Goal: Task Accomplishment & Management: Complete application form

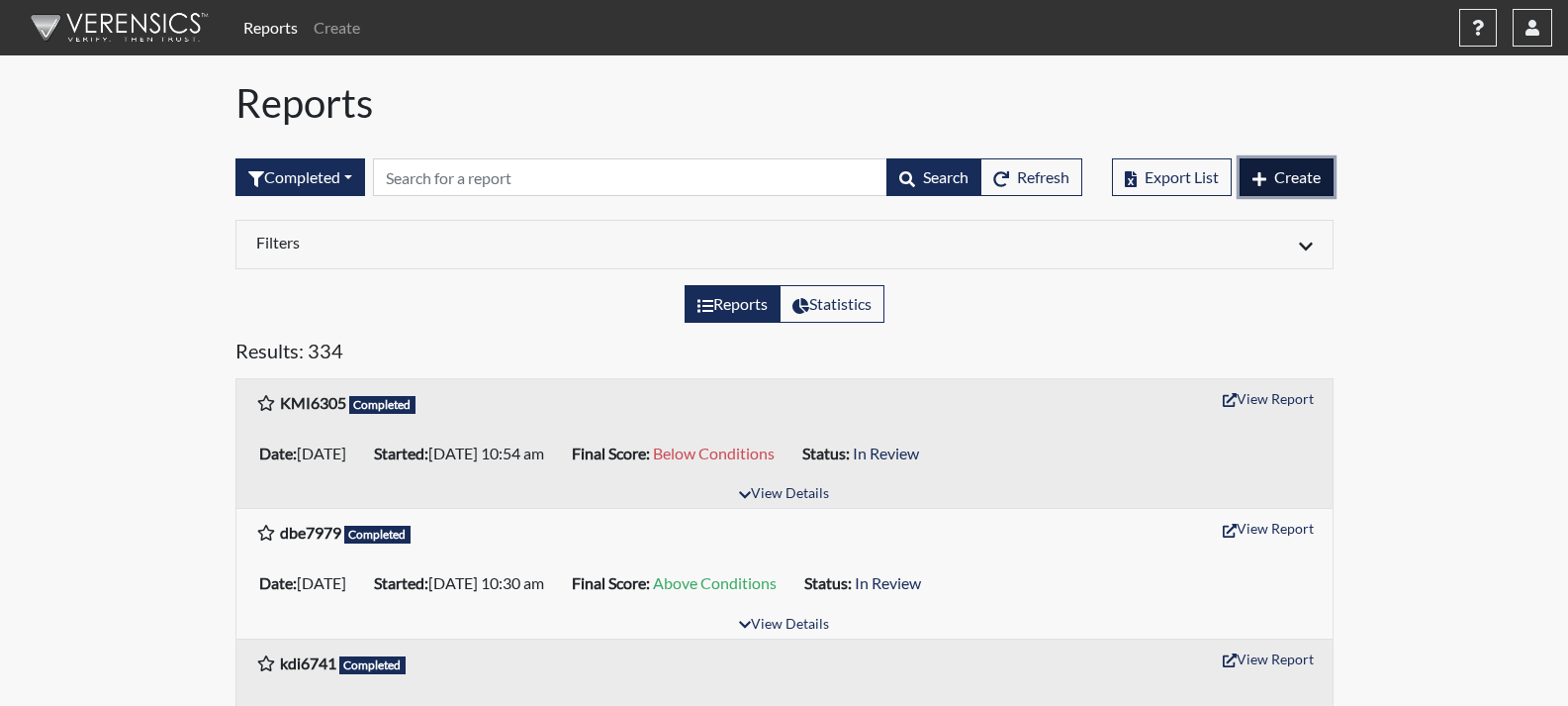
click at [1282, 168] on span "Create" at bounding box center [1298, 177] width 47 height 19
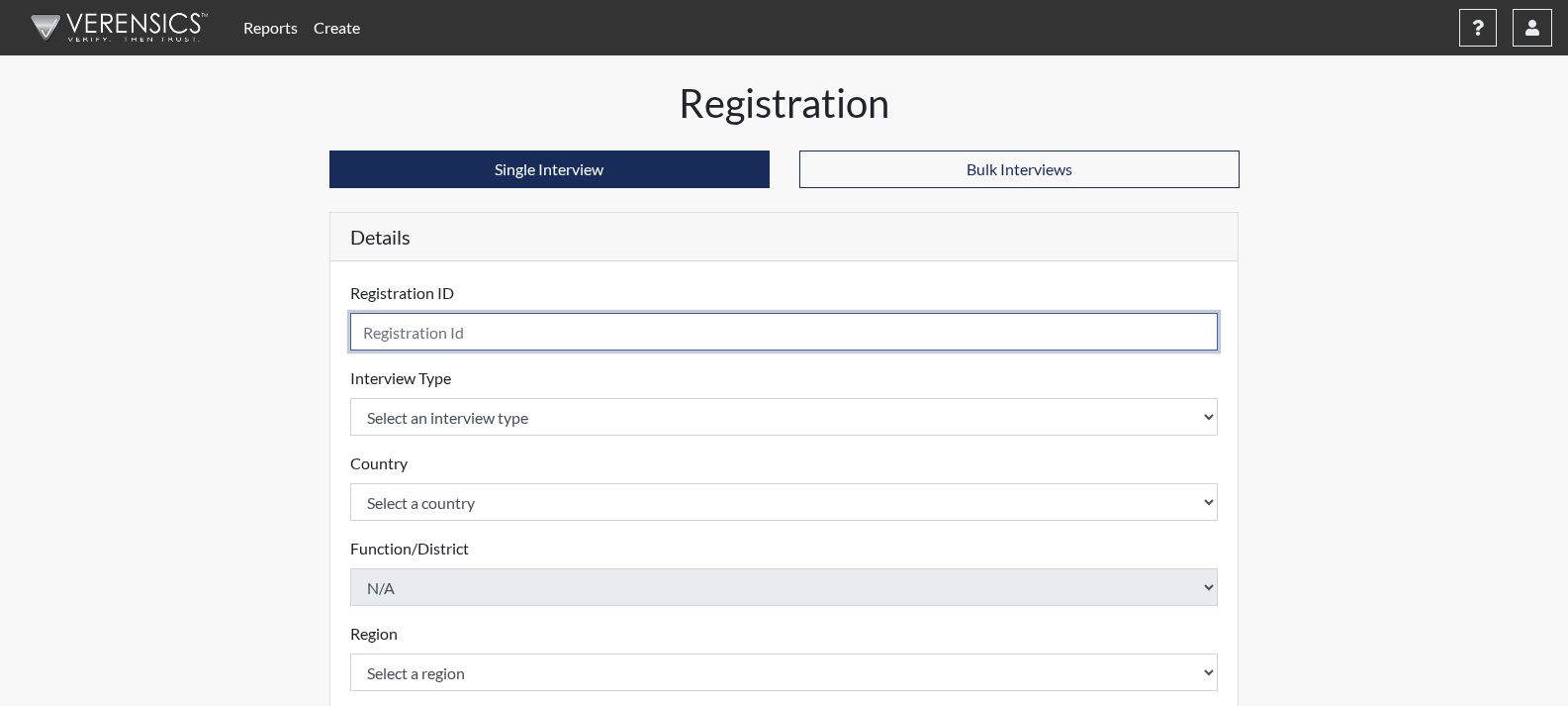
click at [406, 330] on input "text" at bounding box center [784, 332] width 868 height 38
type input "llV3676"
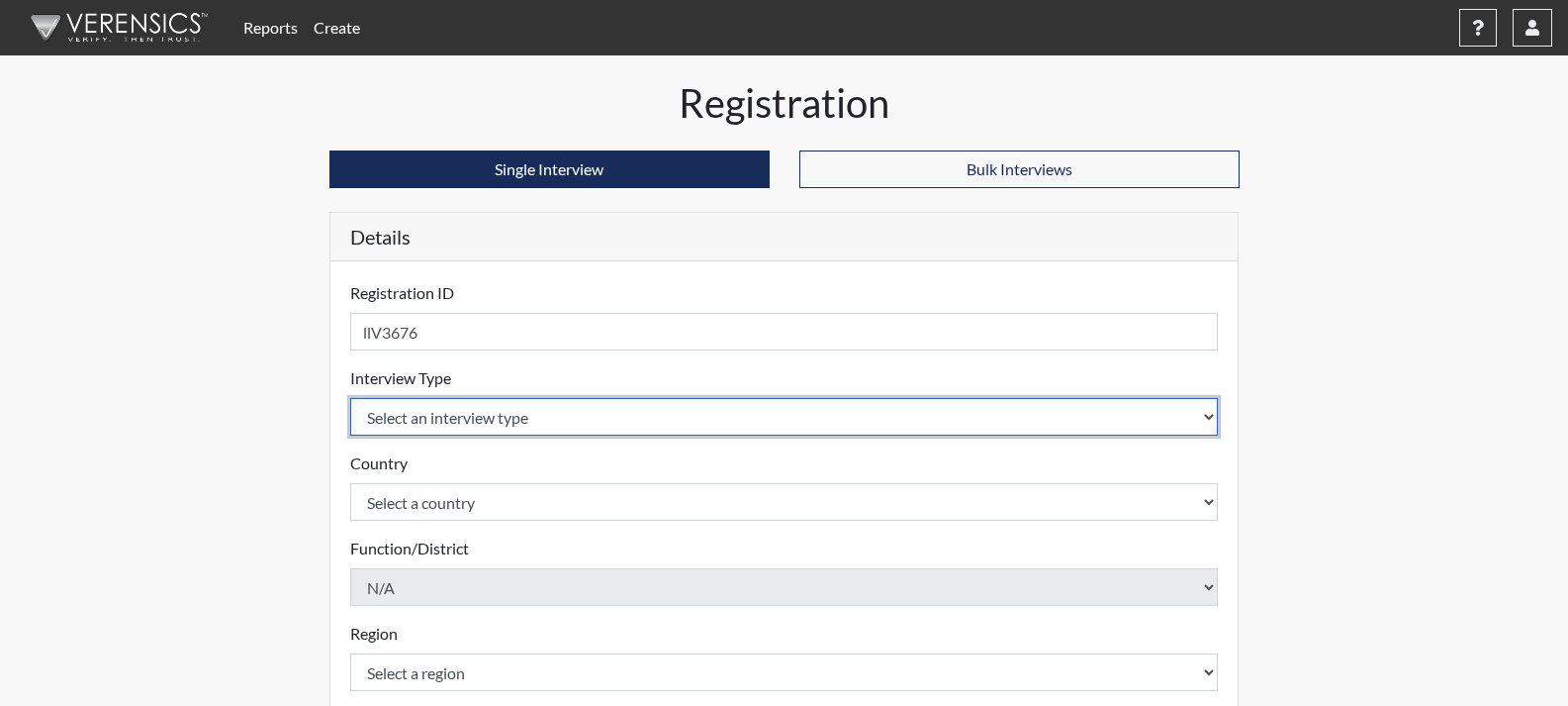
click at [409, 419] on select "Select an interview type Corrections Pre-Employment" at bounding box center [784, 416] width 868 height 38
select select "ff733e93-e1bf-11ea-9c9f-0eff0cf7eb8f"
click at [350, 397] on select "Select an interview type Corrections Pre-Employment" at bounding box center [784, 416] width 868 height 38
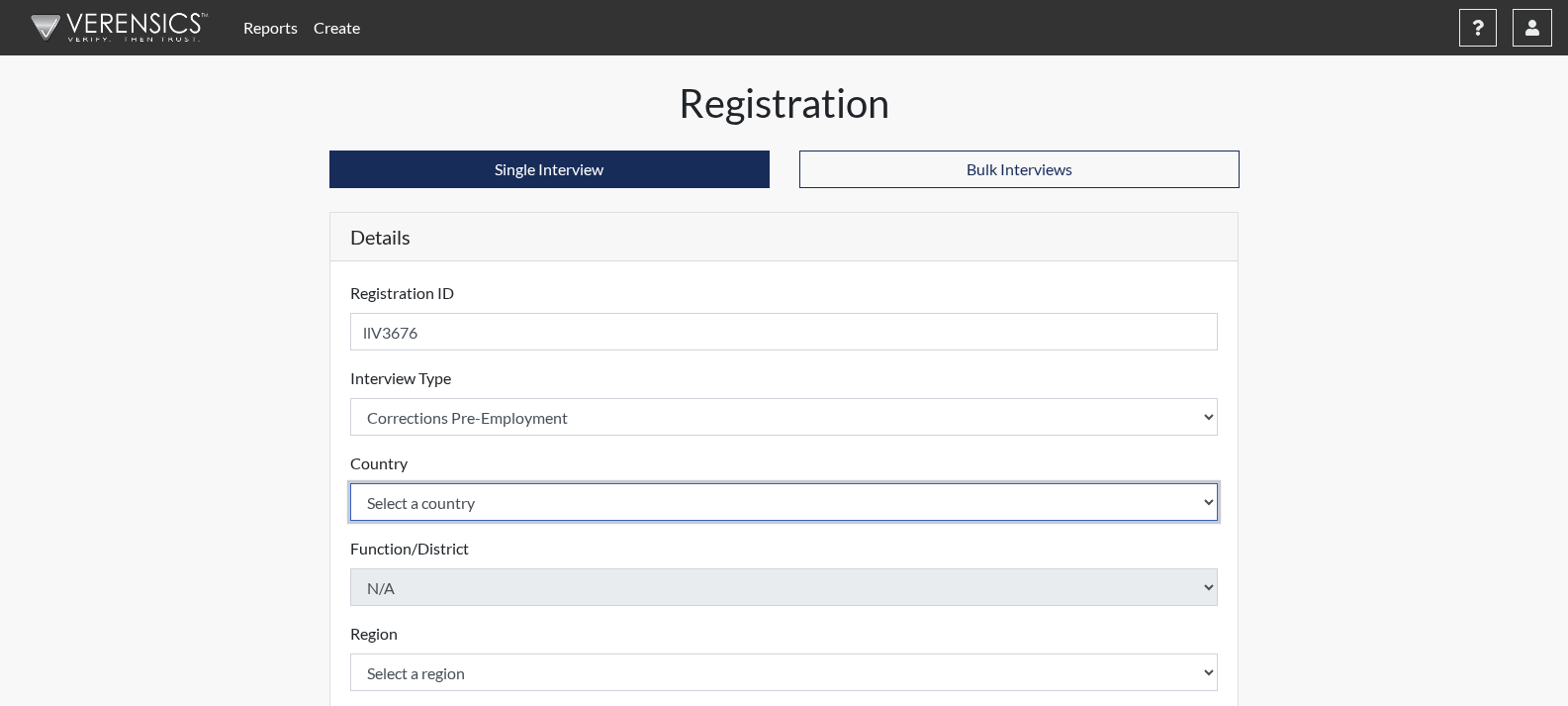
click at [427, 507] on select "Select a country [GEOGRAPHIC_DATA] [GEOGRAPHIC_DATA]" at bounding box center [784, 502] width 868 height 38
select select "united-states-of-[GEOGRAPHIC_DATA]"
click at [350, 483] on select "Select a country [GEOGRAPHIC_DATA] [GEOGRAPHIC_DATA]" at bounding box center [784, 502] width 868 height 38
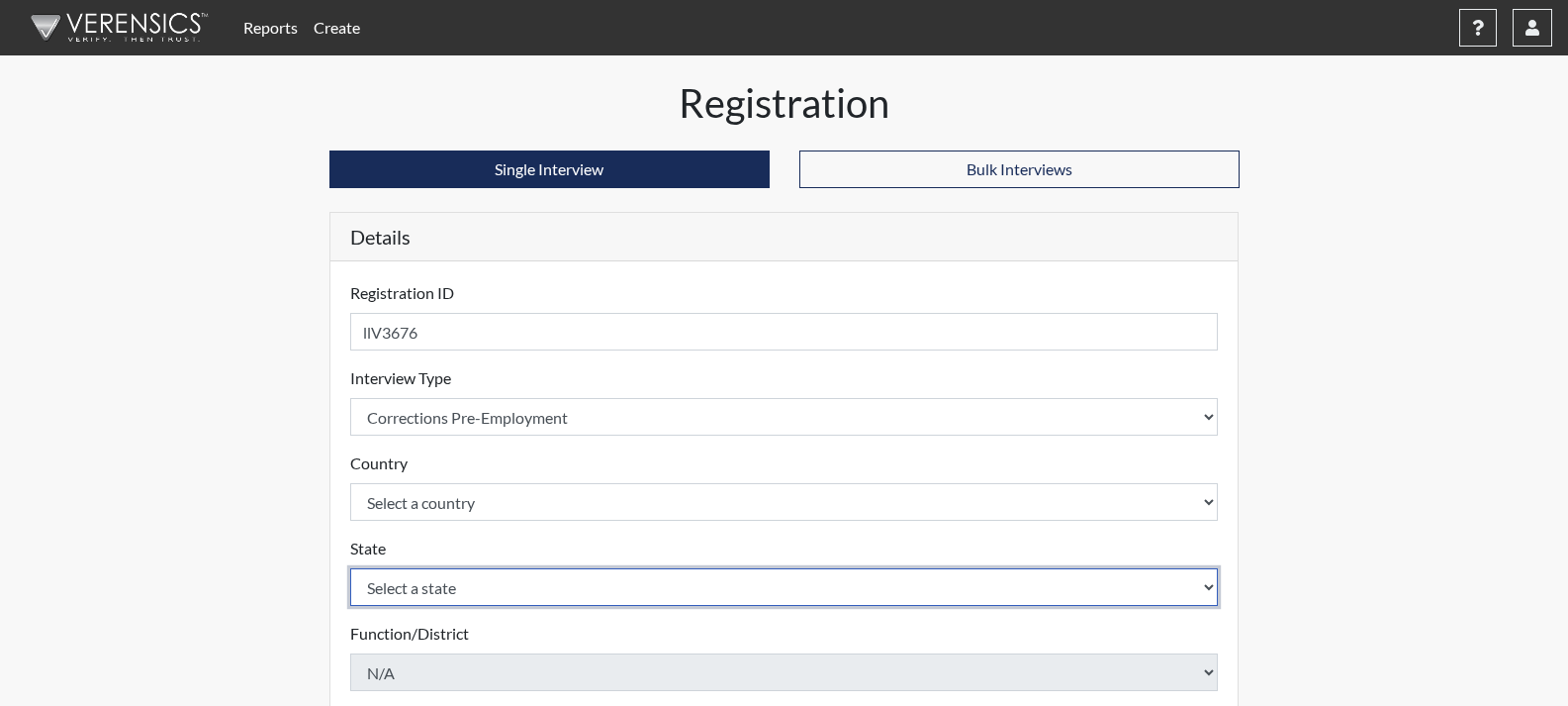
click at [444, 584] on select "Select a state [US_STATE] [US_STATE] [US_STATE] [US_STATE] [US_STATE] [US_STATE…" at bounding box center [784, 587] width 868 height 38
select select "GA"
click at [350, 568] on select "Select a state [US_STATE] [US_STATE] [US_STATE] [US_STATE] [US_STATE] [US_STATE…" at bounding box center [784, 587] width 868 height 38
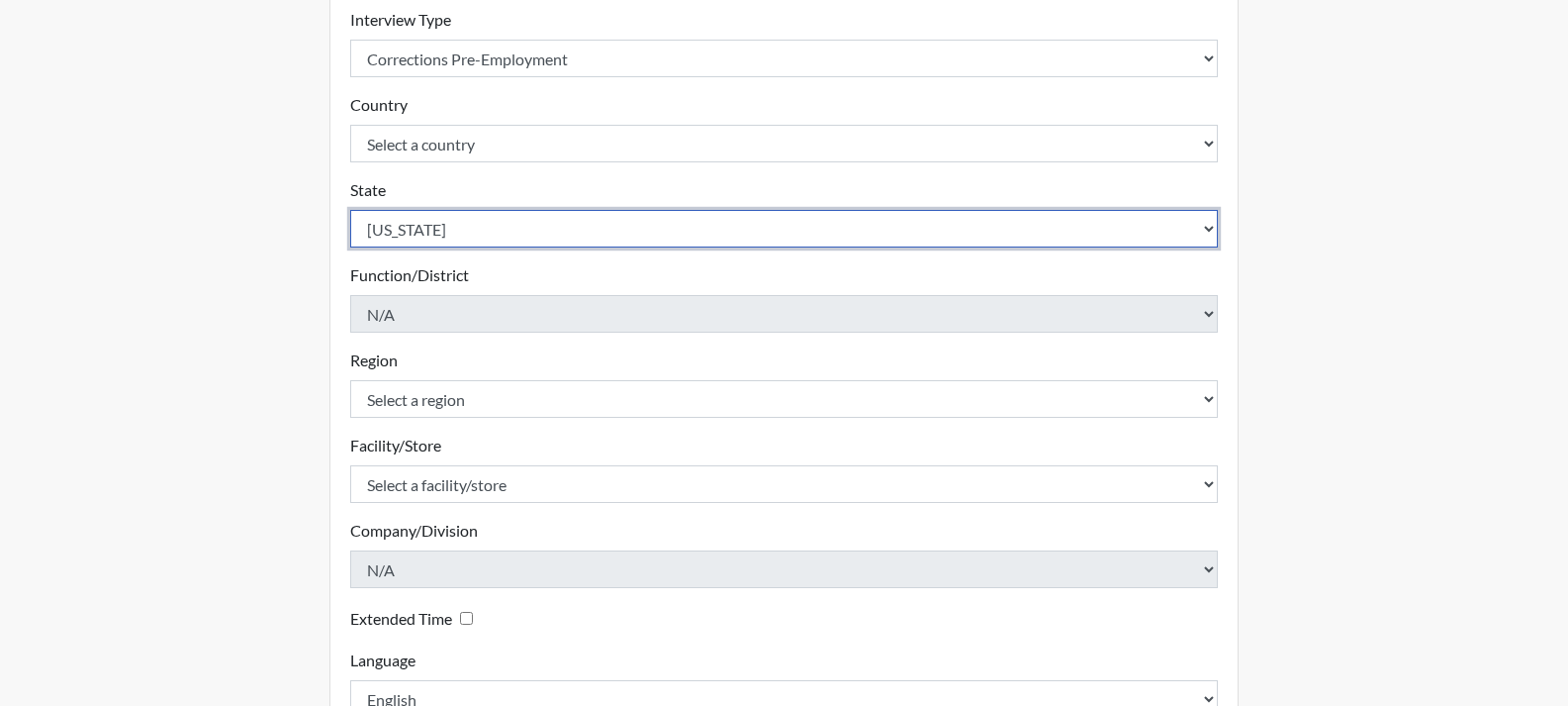
scroll to position [395, 0]
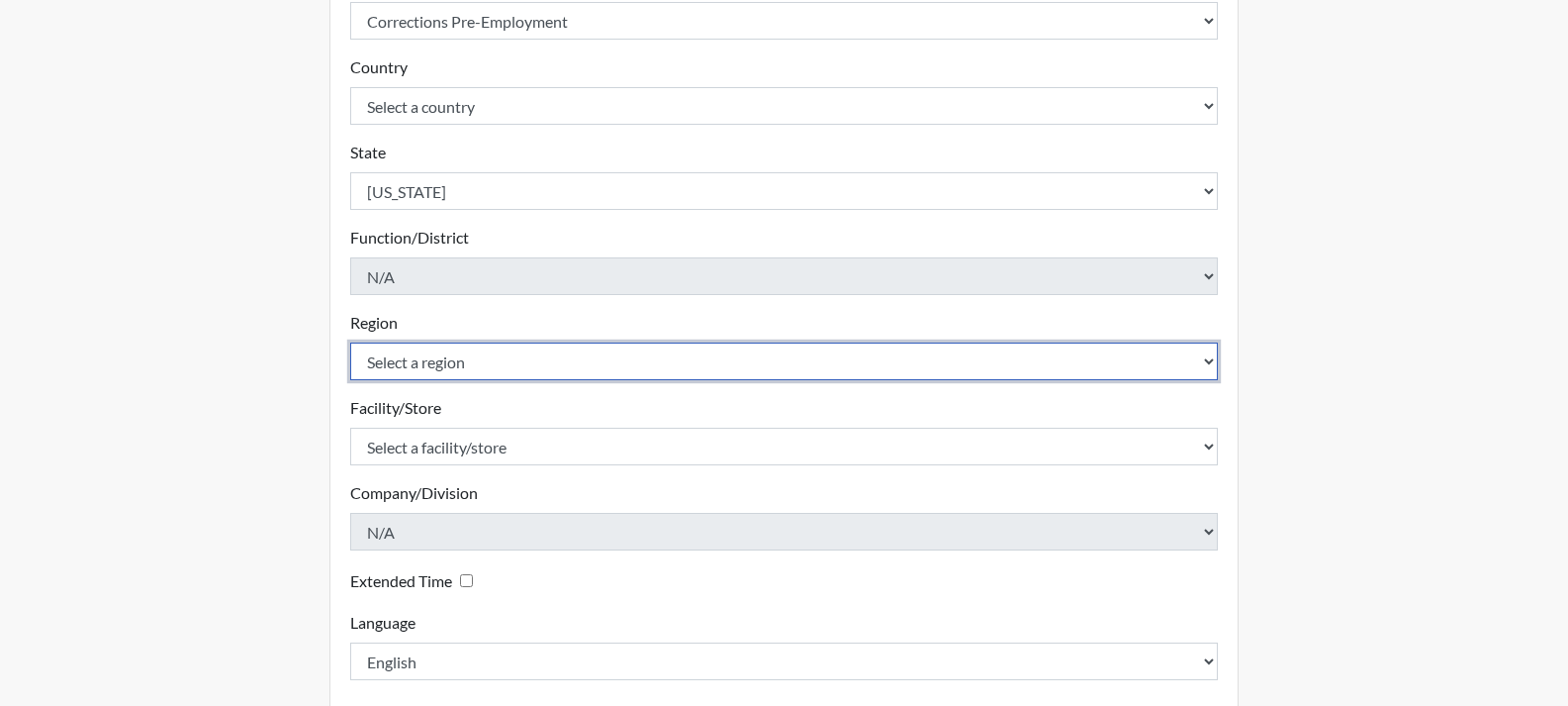
click at [503, 369] on select "Select a region [GEOGRAPHIC_DATA]" at bounding box center [784, 361] width 868 height 38
select select "8bdab1f8-09d2-48bf-ae6d-f2dae3084107"
click at [350, 343] on select "Select a region [GEOGRAPHIC_DATA]" at bounding box center [784, 361] width 868 height 38
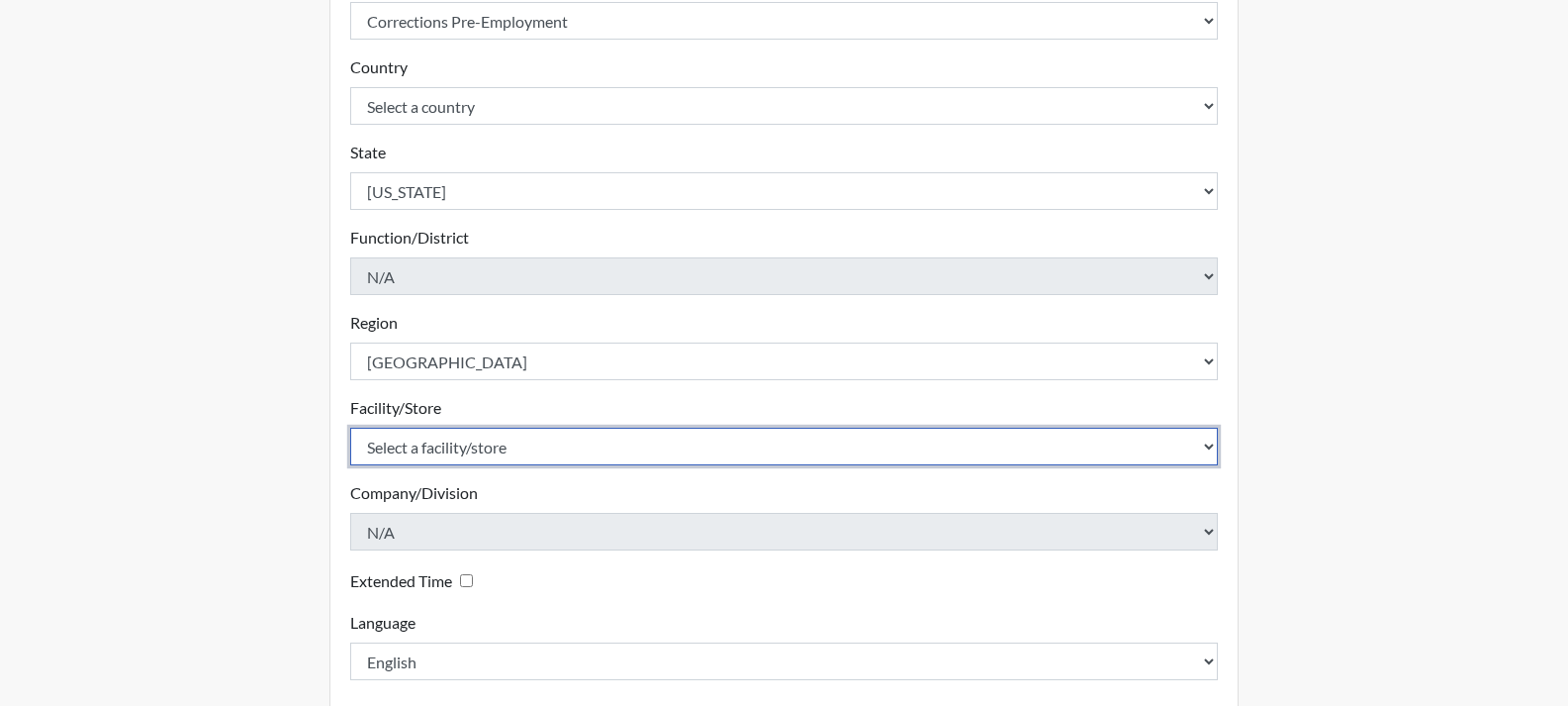
click at [474, 437] on select "Select a facility/store GD&CP SMU*+" at bounding box center [784, 446] width 868 height 38
select select "43ff33d3-b326-4461-b740-f0025afaca61"
click at [350, 427] on select "Select a facility/store GD&CP SMU*+" at bounding box center [784, 446] width 868 height 38
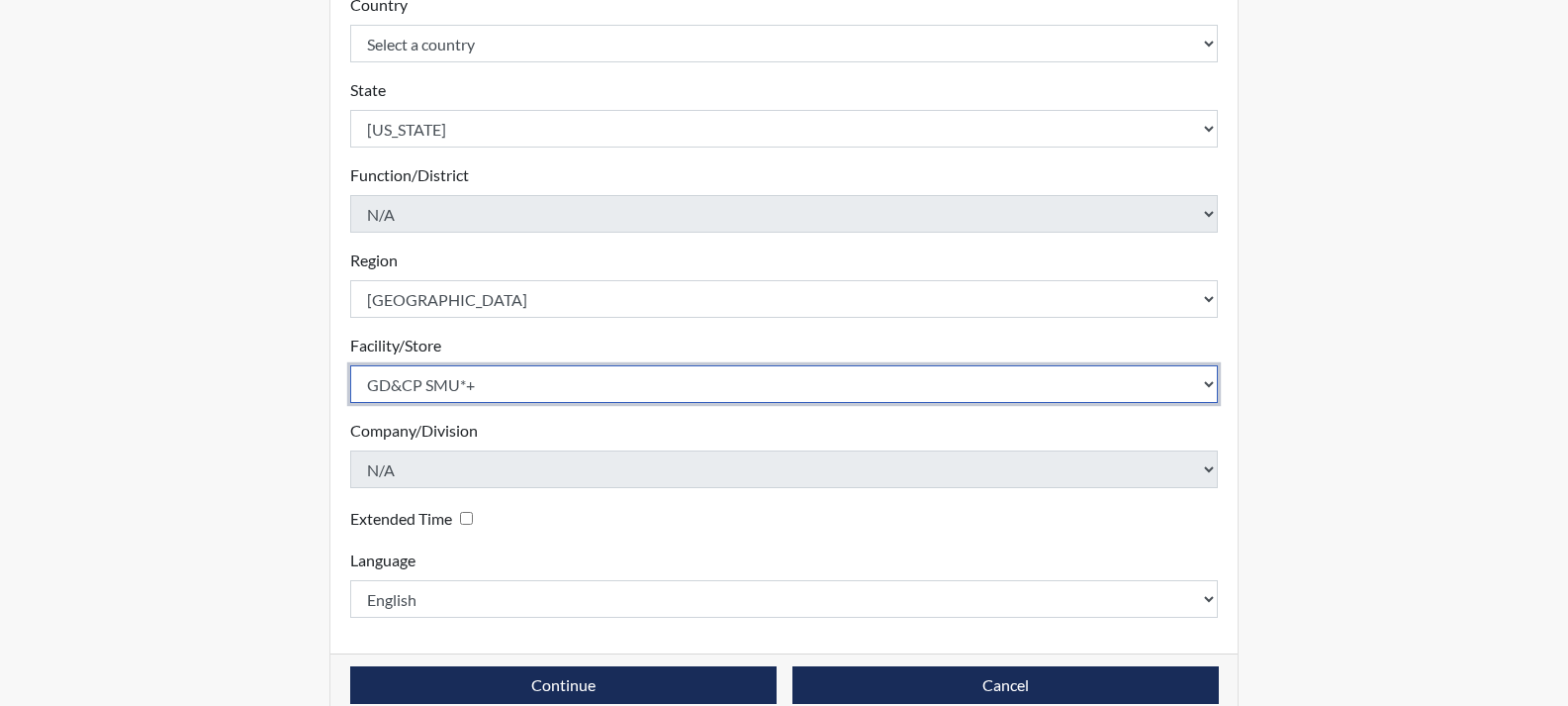
scroll to position [493, 0]
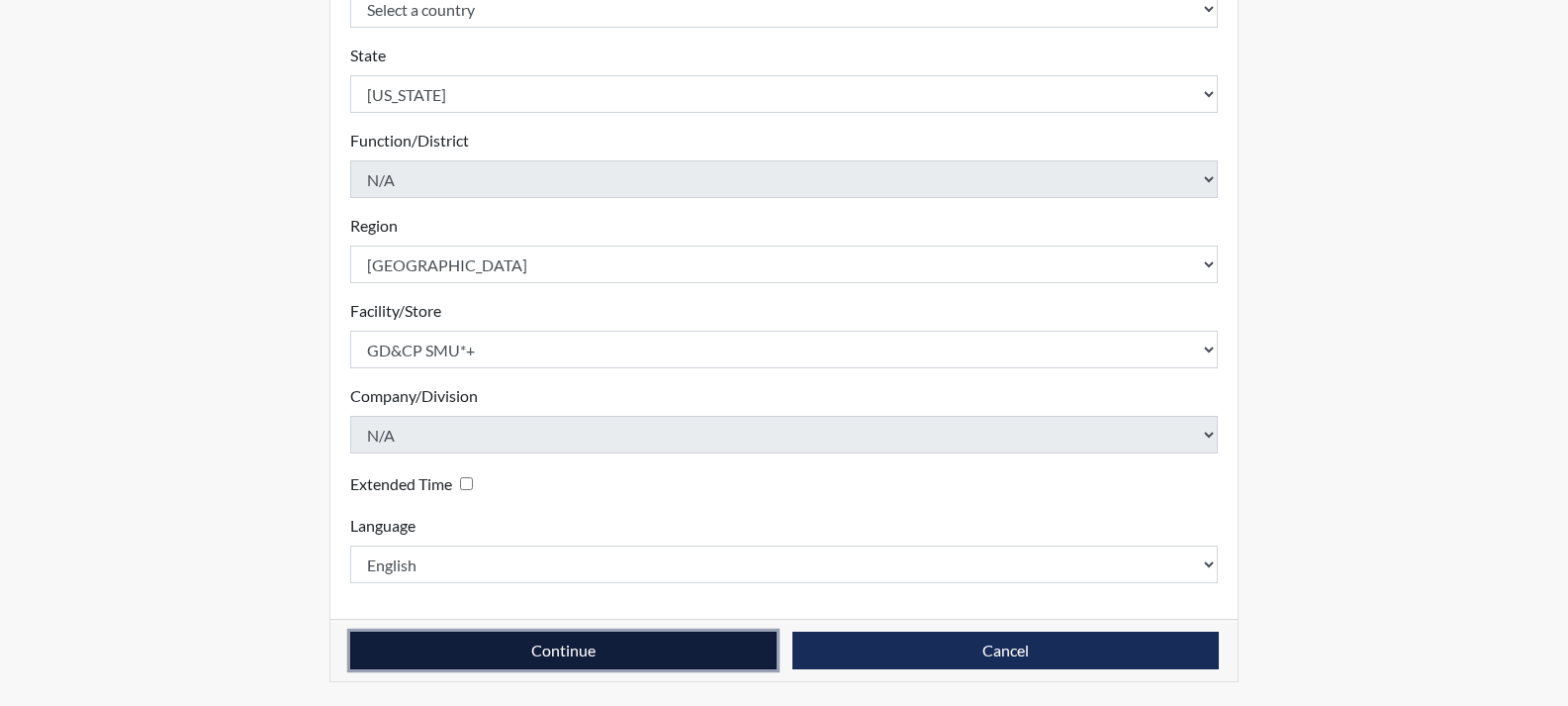
click at [563, 650] on button "Continue" at bounding box center [563, 650] width 426 height 38
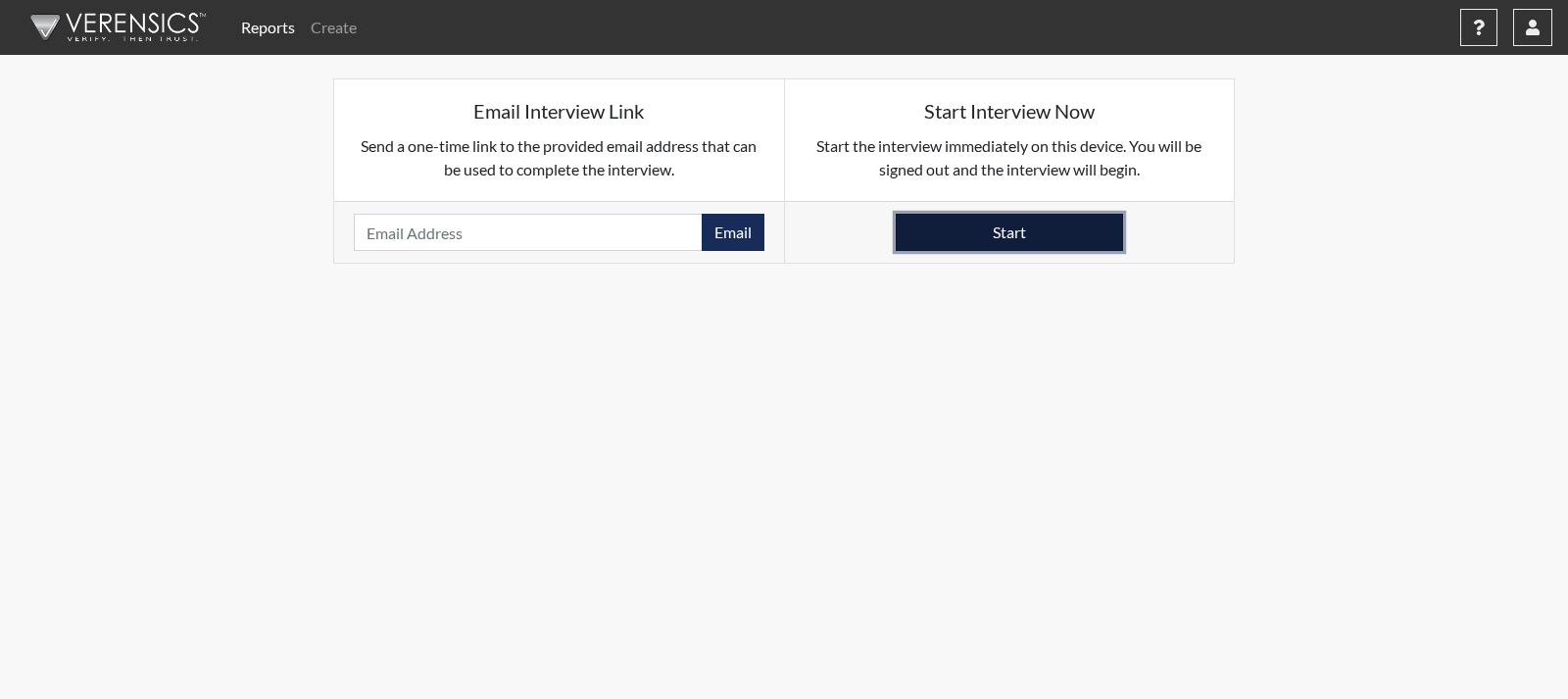
click at [1084, 231] on button "Start" at bounding box center [1009, 232] width 227 height 38
